Goal: Task Accomplishment & Management: Use online tool/utility

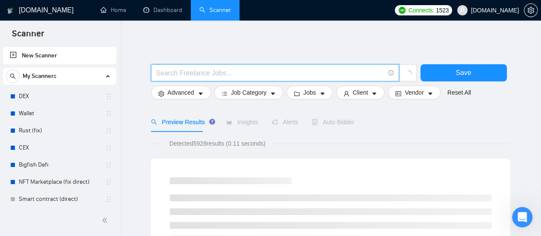
click at [216, 74] on input "text" at bounding box center [270, 73] width 229 height 11
type input "(amazon*) (ad | ads | (advert*) | (campaign*) | (compain*) | ppc | "pay-per-cli…"
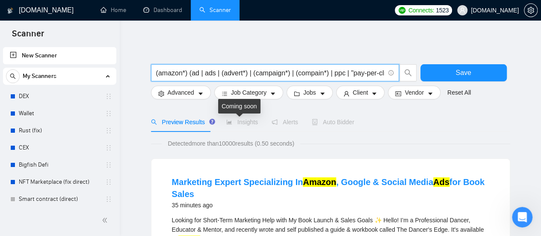
click at [244, 123] on span "Insights" at bounding box center [242, 122] width 32 height 7
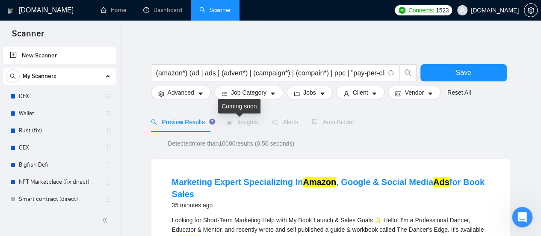
click at [246, 125] on span "Insights" at bounding box center [242, 122] width 32 height 7
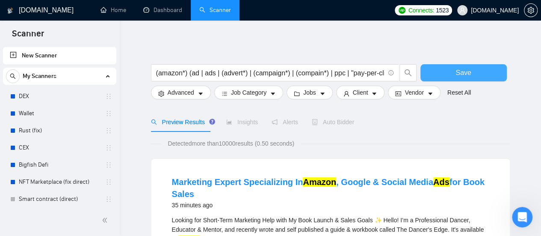
click at [472, 69] on button "Save" at bounding box center [464, 72] width 86 height 17
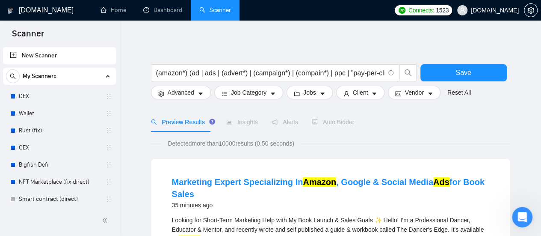
click at [248, 121] on span "Insights" at bounding box center [242, 122] width 32 height 7
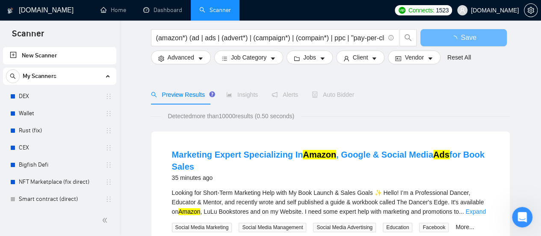
scroll to position [43, 0]
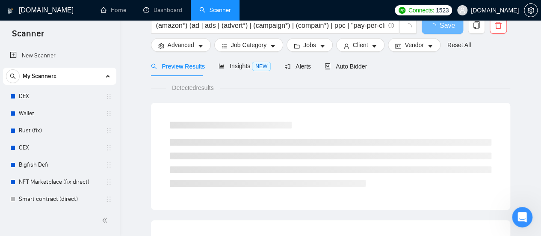
scroll to position [43, 0]
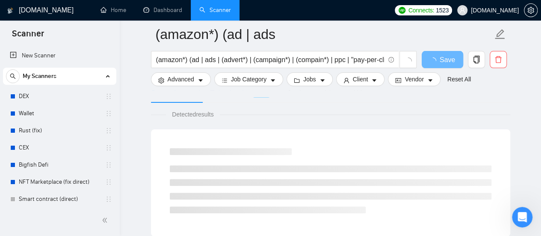
click at [235, 96] on span "Insights NEW" at bounding box center [245, 92] width 52 height 7
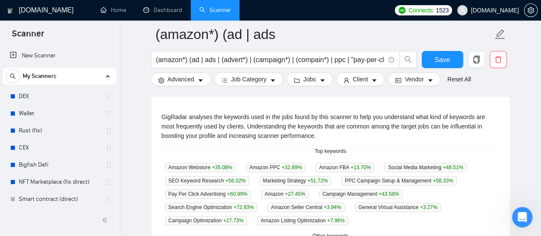
scroll to position [214, 0]
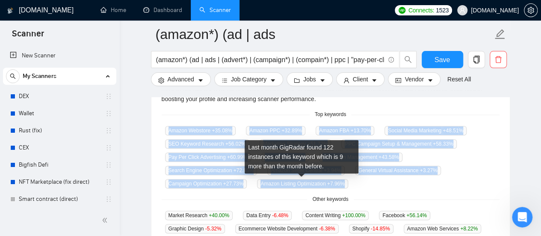
drag, startPoint x: 167, startPoint y: 131, endPoint x: 345, endPoint y: 185, distance: 185.7
click at [345, 185] on div "Amazon Webstore +35.08 % Amazon PPC +32.89 % Amazon FBA +13.70 % Social Media M…" at bounding box center [331, 156] width 338 height 63
copy div "Amazon Webstore +35.08 % Amazon PPC +32.89 % Amazon FBA +13.70 % Social Media M…"
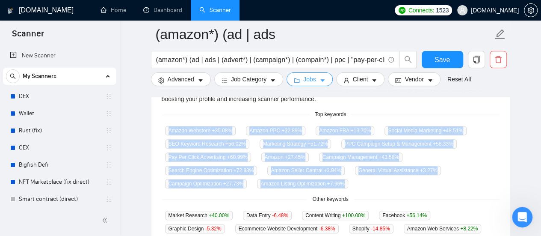
click at [321, 80] on icon "caret-down" at bounding box center [323, 81] width 4 height 3
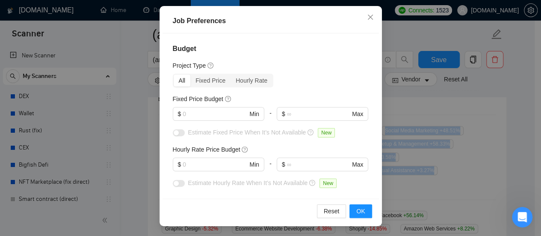
scroll to position [43, 0]
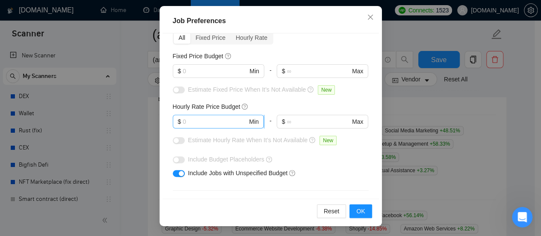
click at [199, 123] on input "text" at bounding box center [215, 121] width 65 height 9
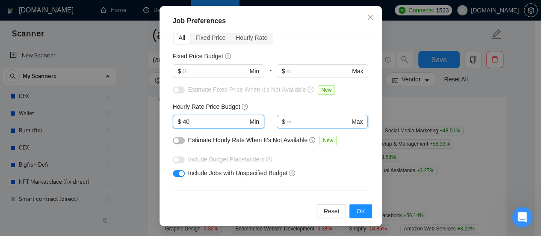
type input "40"
click at [309, 122] on input "text" at bounding box center [318, 121] width 63 height 9
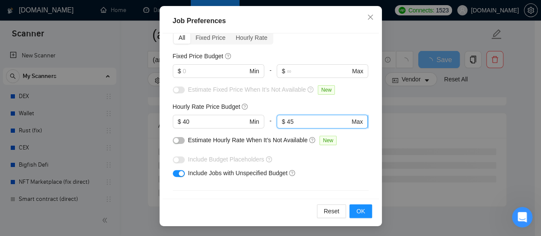
click at [309, 120] on input "45" at bounding box center [318, 121] width 63 height 9
type input "45"
click at [185, 124] on input "40" at bounding box center [215, 121] width 65 height 9
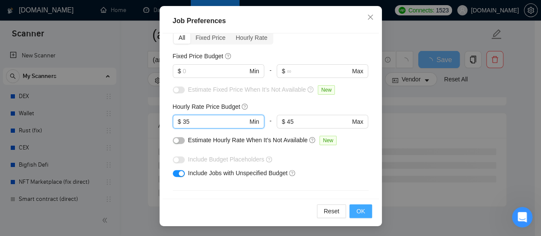
type input "35"
click at [360, 211] on span "OK" at bounding box center [360, 210] width 9 height 9
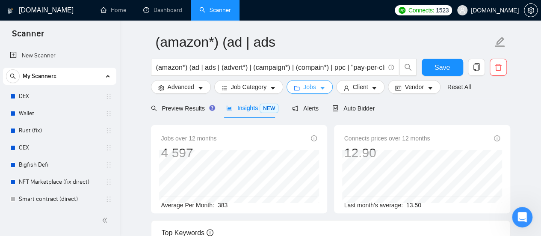
scroll to position [0, 0]
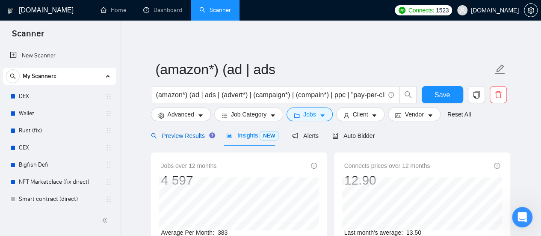
click at [184, 134] on span "Preview Results" at bounding box center [182, 135] width 62 height 7
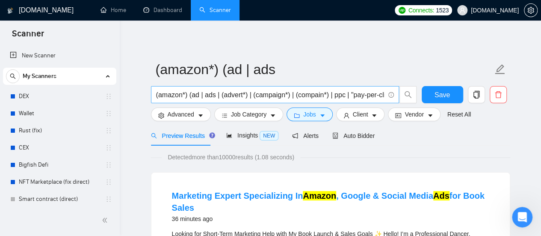
click at [204, 94] on input "(amazon*) (ad | ads | (advert*) | (campaign*) | (compain*) | ppc | "pay-per-cli…" at bounding box center [270, 94] width 229 height 11
click at [171, 94] on input "(amazon*) (ad | ads | (advert*) | (campaign*) | (compain*) | ppc | "pay-per-cli…" at bounding box center [270, 94] width 229 height 11
click at [157, 95] on input "(amazon*) (ad | ads | (advert*) | (campaign*) | (compain*) | ppc | "pay-per-cli…" at bounding box center [270, 94] width 229 height 11
click at [181, 98] on input "(amazon*) (ad | ads | (advert*) | (campaign*) | (compain*) | ppc | "pay-per-cli…" at bounding box center [270, 94] width 229 height 11
click at [211, 97] on input "(amazon*) (ad | ads | (advert*) | (campaign*) | (compain*) | ppc | "pay-per-cli…" at bounding box center [270, 94] width 229 height 11
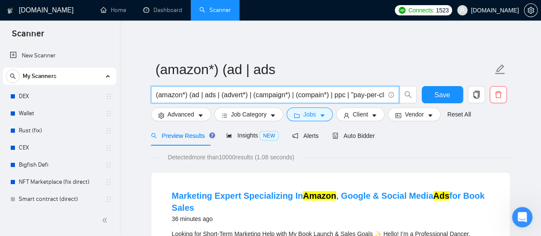
click at [243, 96] on input "(amazon*) (ad | ads | (advert*) | (campaign*) | (compain*) | ppc | "pay-per-cli…" at bounding box center [270, 94] width 229 height 11
click at [294, 97] on input "(amazon*) (ad | ads | (advert*) | (campaign*) | (compain*) | ppc | "pay-per-cli…" at bounding box center [270, 94] width 229 height 11
click at [334, 94] on input "(amazon*) (ad | ads | (advert*) | (campaign*) | (compain*) | ppc | "pay-per-cli…" at bounding box center [270, 94] width 229 height 11
click at [362, 96] on input "(amazon*) (ad | ads | (advert*) | (campaign*) | (compain*) | ppc | "pay-per-cli…" at bounding box center [270, 94] width 229 height 11
click at [384, 97] on input "(amazon*) (ad | ads | (advert*) | (campaign*) | (compain*) | ppc | "pay-per-cli…" at bounding box center [270, 94] width 229 height 11
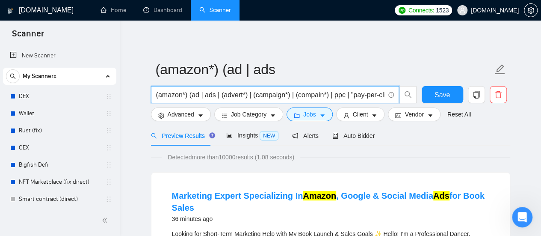
click at [345, 94] on input "(amazon*) (ad | ads | (advert*) | (campaign*) | (compain*) | ppc | "pay-per-cli…" at bounding box center [270, 94] width 229 height 11
click at [280, 94] on input "(amazon*) (ad | ads | (advert*) | (campaign*) | (compain*) | ppc | "pay-per-cli…" at bounding box center [270, 94] width 229 height 11
click at [270, 96] on input "(amazon*) (ad | ads | (advert*) | (campaign*) | (compain*) | ppc | "pay-per-cli…" at bounding box center [270, 94] width 229 height 11
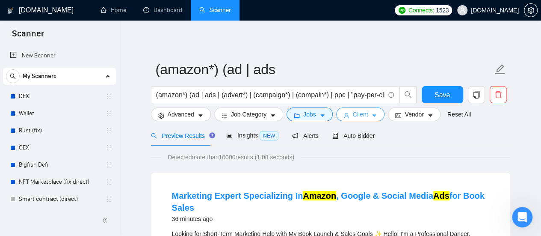
click at [363, 118] on span "Client" at bounding box center [360, 114] width 15 height 9
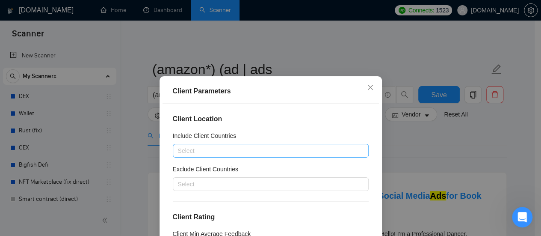
click at [189, 150] on div at bounding box center [266, 151] width 183 height 10
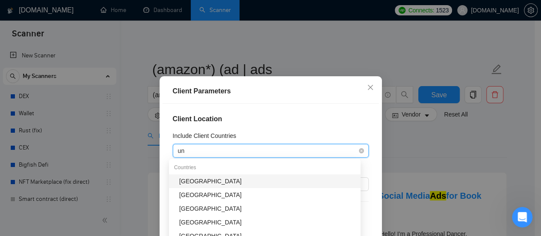
type input "uni"
click at [223, 183] on div "[GEOGRAPHIC_DATA]" at bounding box center [267, 180] width 176 height 9
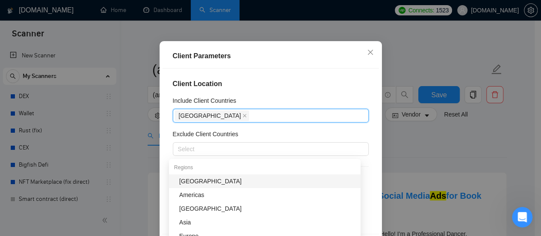
scroll to position [43, 0]
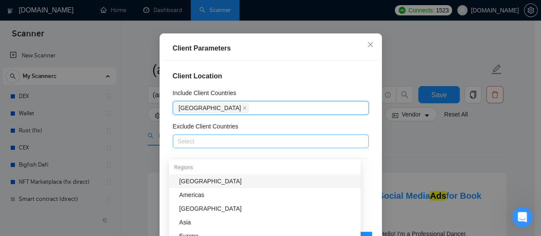
click at [289, 142] on div at bounding box center [266, 141] width 183 height 10
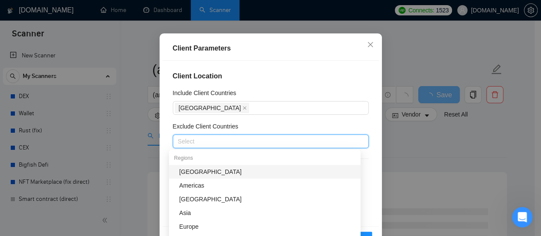
click at [205, 171] on div "[GEOGRAPHIC_DATA]" at bounding box center [267, 171] width 176 height 9
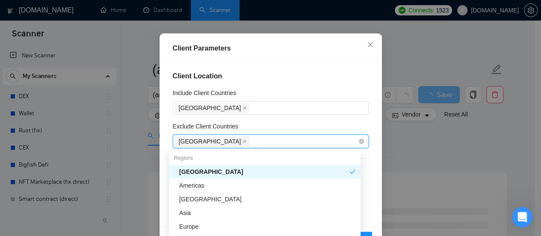
click at [222, 142] on div "[GEOGRAPHIC_DATA]" at bounding box center [266, 141] width 183 height 12
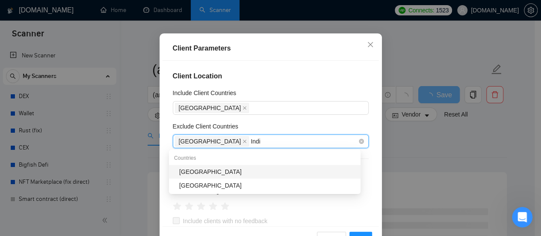
type input "[GEOGRAPHIC_DATA]"
click at [205, 172] on div "[GEOGRAPHIC_DATA]" at bounding box center [267, 171] width 176 height 9
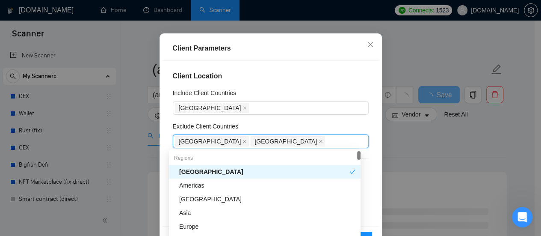
click at [187, 173] on div "[GEOGRAPHIC_DATA]" at bounding box center [264, 171] width 170 height 9
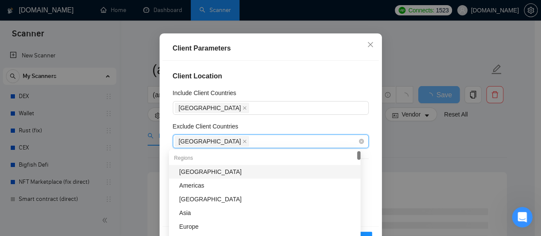
click at [263, 140] on div "[GEOGRAPHIC_DATA]" at bounding box center [266, 141] width 183 height 12
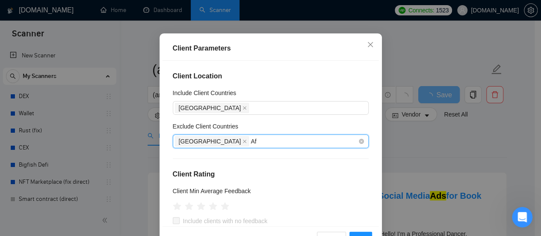
type input "Afr"
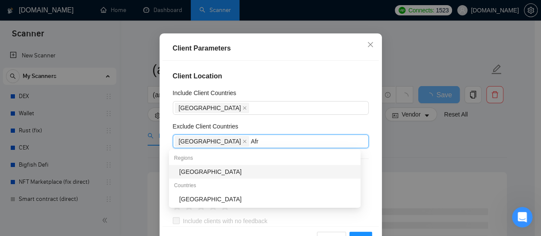
click at [206, 169] on div "[GEOGRAPHIC_DATA]" at bounding box center [267, 171] width 176 height 9
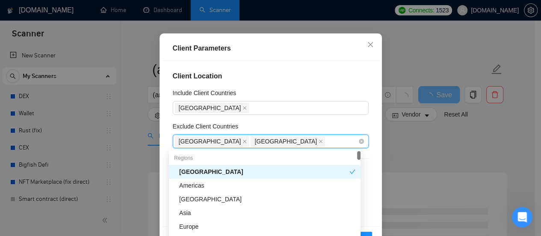
click at [244, 140] on div "[GEOGRAPHIC_DATA] [GEOGRAPHIC_DATA]" at bounding box center [266, 141] width 183 height 12
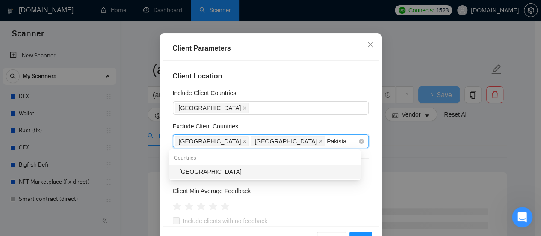
type input "[GEOGRAPHIC_DATA]"
click at [269, 119] on div "Client Location Include Client Countries [GEOGRAPHIC_DATA] Exclude Client Count…" at bounding box center [271, 143] width 217 height 165
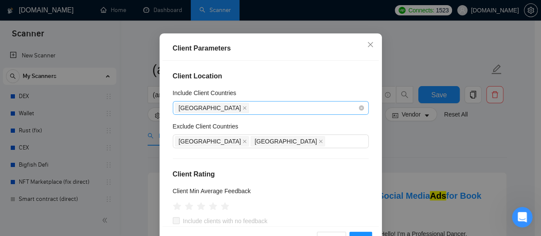
click at [244, 112] on div "[GEOGRAPHIC_DATA]" at bounding box center [266, 108] width 183 height 12
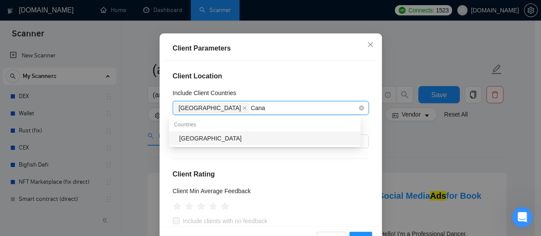
type input "Canad"
click at [218, 139] on div "[GEOGRAPHIC_DATA]" at bounding box center [267, 138] width 176 height 9
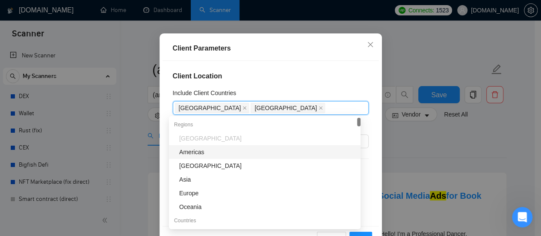
click at [295, 86] on div "Client Location Include Client Countries [GEOGRAPHIC_DATA] [GEOGRAPHIC_DATA] Ex…" at bounding box center [271, 143] width 217 height 165
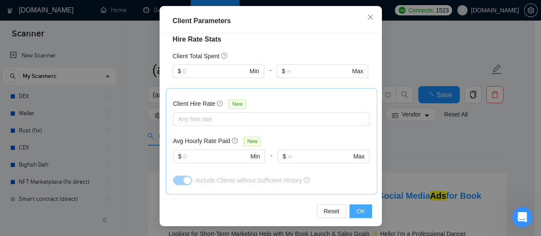
scroll to position [171, 0]
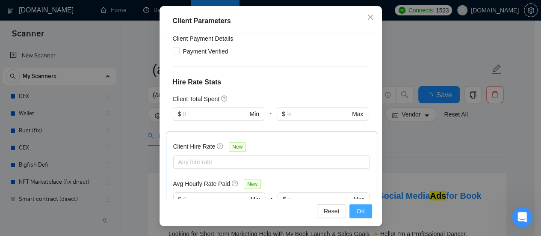
click at [360, 212] on span "OK" at bounding box center [360, 210] width 9 height 9
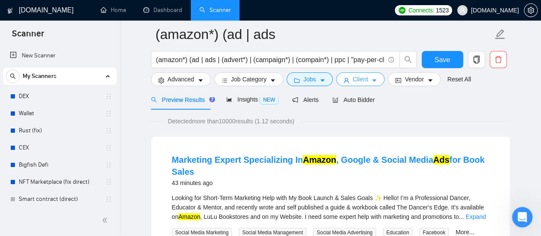
scroll to position [43, 0]
drag, startPoint x: 188, startPoint y: 70, endPoint x: 191, endPoint y: 77, distance: 7.1
click at [188, 70] on div "(amazon*) (ad | ads | (advert*) | (campaign*) | (compain*) | ppc | "pay-per-cli…" at bounding box center [284, 61] width 270 height 21
click at [198, 80] on icon "caret-down" at bounding box center [201, 80] width 6 height 6
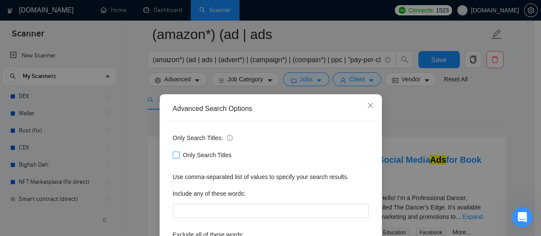
click at [173, 156] on input "Only Search Titles" at bounding box center [176, 154] width 6 height 6
checkbox input "true"
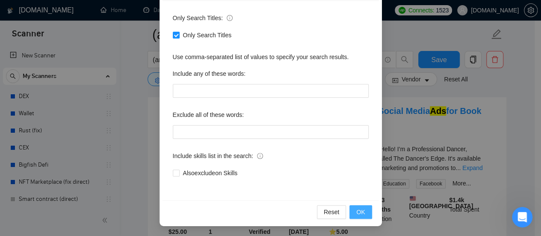
scroll to position [128, 0]
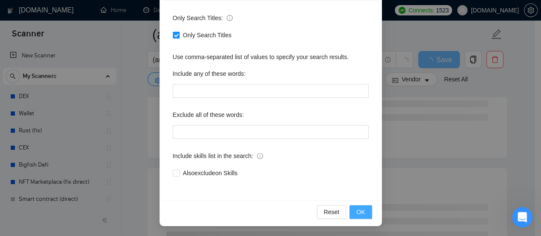
click at [359, 214] on span "OK" at bounding box center [360, 211] width 9 height 9
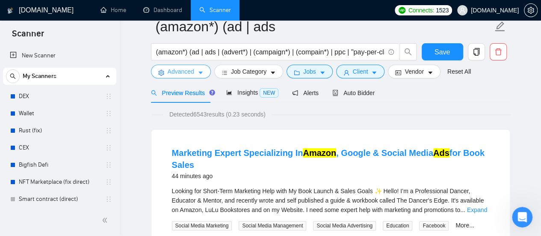
scroll to position [0, 0]
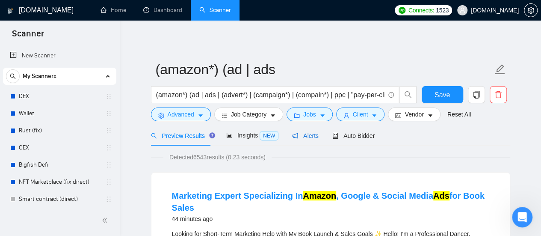
drag, startPoint x: 302, startPoint y: 137, endPoint x: 302, endPoint y: 145, distance: 7.7
click at [302, 137] on span "Alerts" at bounding box center [305, 135] width 27 height 7
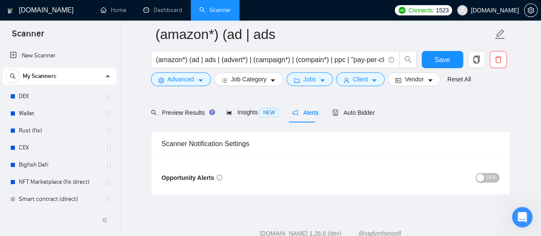
scroll to position [43, 0]
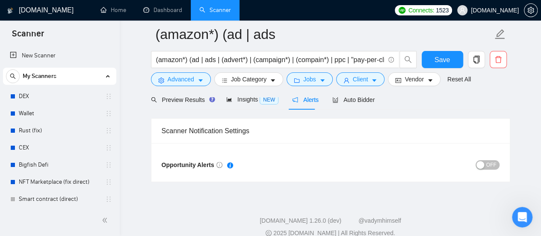
click at [496, 165] on span "OFF" at bounding box center [492, 164] width 10 height 9
